Goal: Check status: Check status

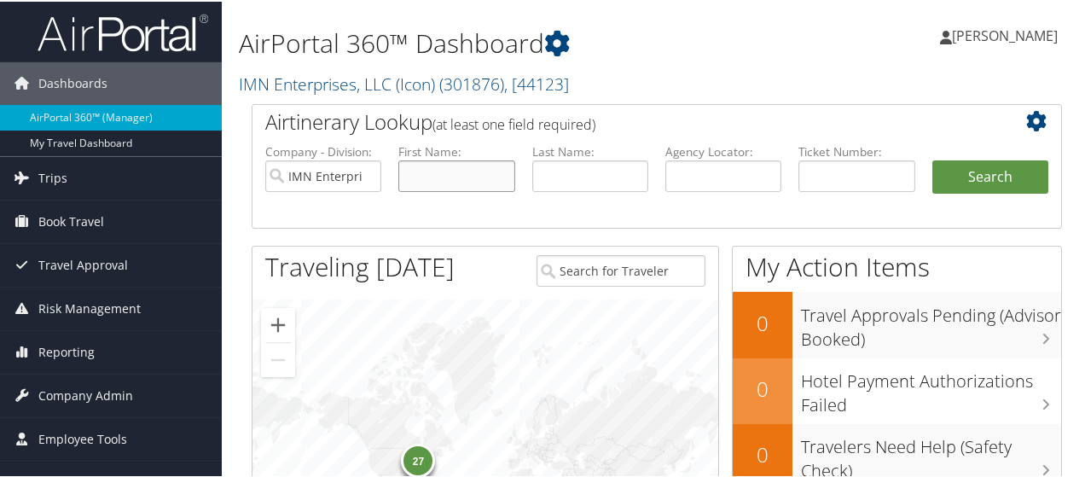
click at [427, 189] on input "text" at bounding box center [456, 175] width 116 height 32
type input "[PERSON_NAME]"
type input "Samani"
click at [969, 182] on button "Search" at bounding box center [991, 176] width 116 height 34
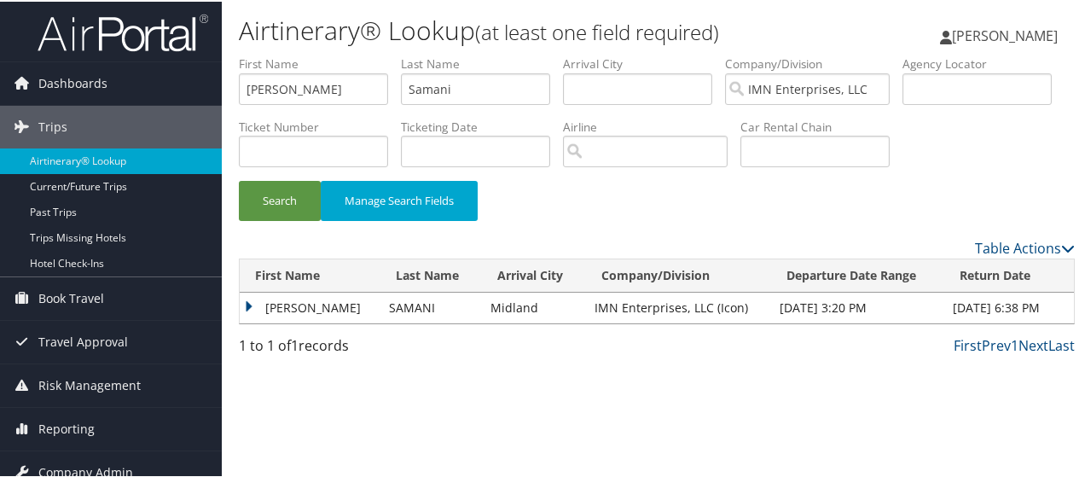
click at [251, 322] on td "FATEMEH" at bounding box center [310, 306] width 141 height 31
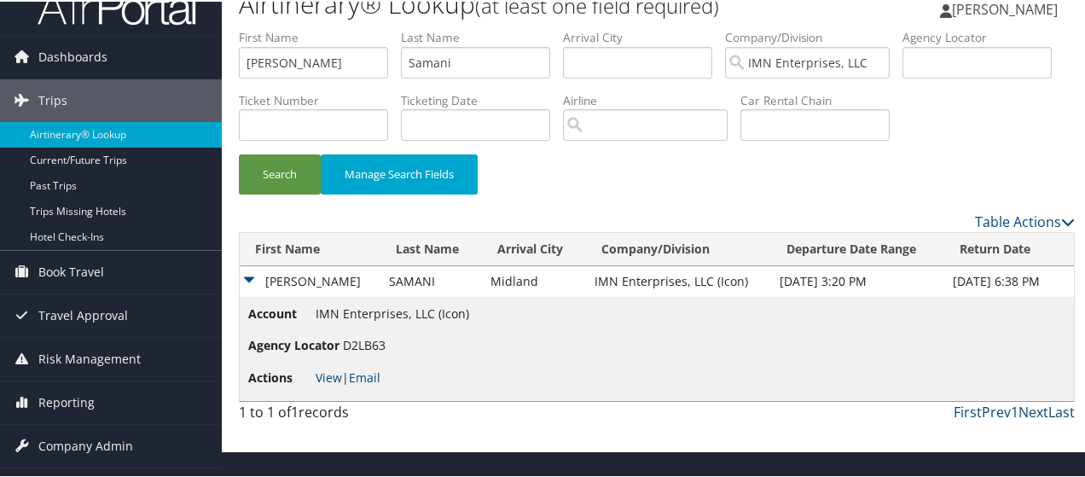
scroll to position [56, 0]
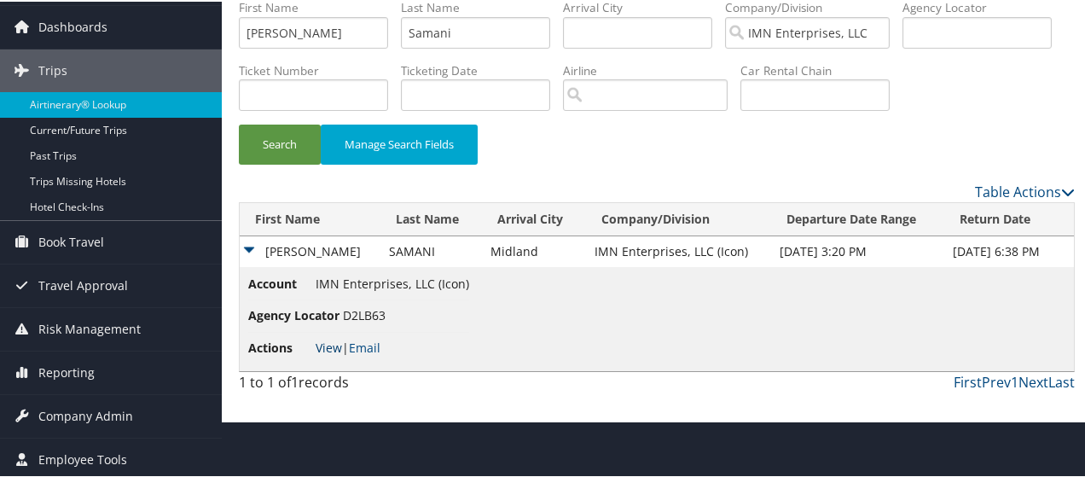
click at [328, 354] on link "View" at bounding box center [329, 346] width 26 height 16
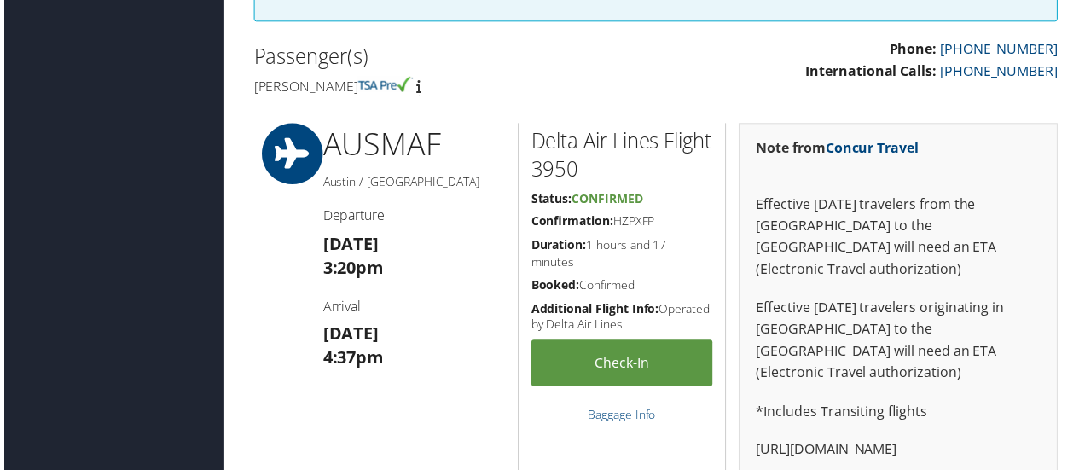
scroll to position [512, 0]
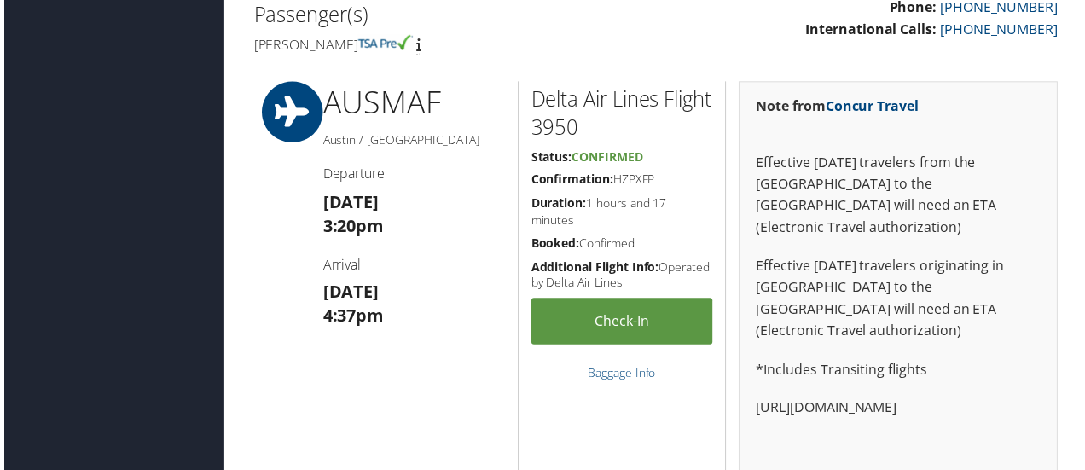
drag, startPoint x: 664, startPoint y: 174, endPoint x: 617, endPoint y: 182, distance: 47.6
click at [617, 182] on h5 "Confirmation: HZPXFP" at bounding box center [623, 180] width 183 height 17
copy h5 "HZPXFP"
